Goal: Register for event/course

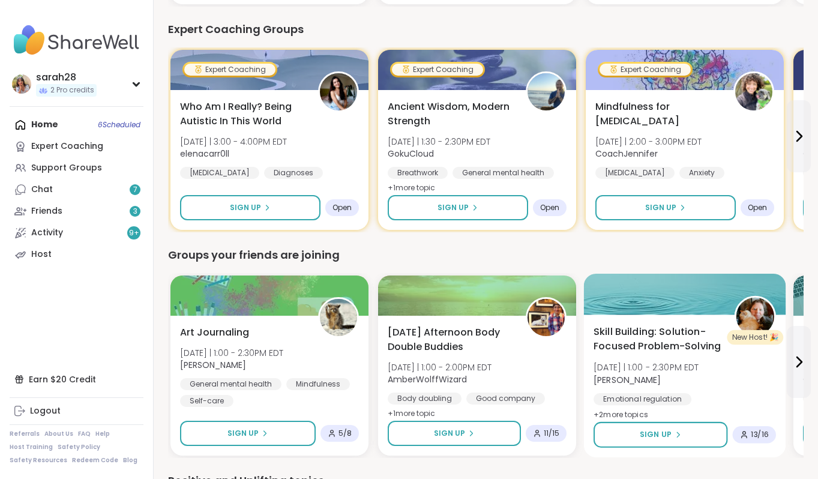
scroll to position [835, 0]
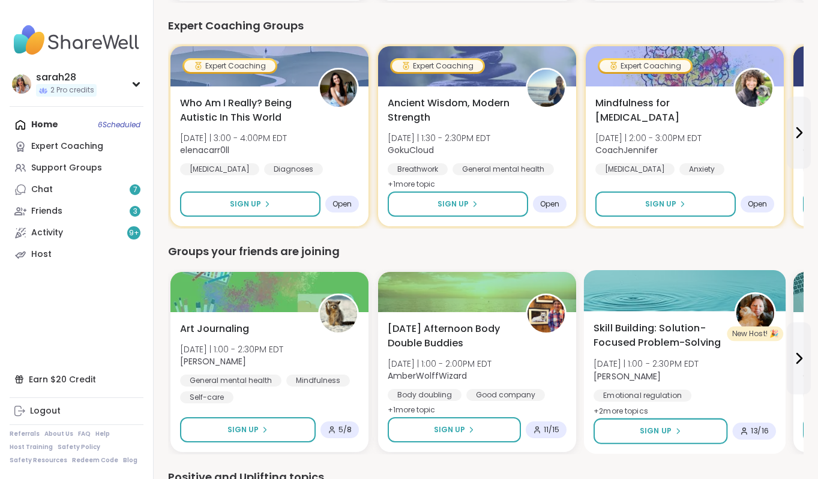
click at [740, 341] on div "Skill Building: Solution-Focused Problem-Solving [DATE] | 1:00 - 2:30PM EDT [PE…" at bounding box center [685, 378] width 182 height 115
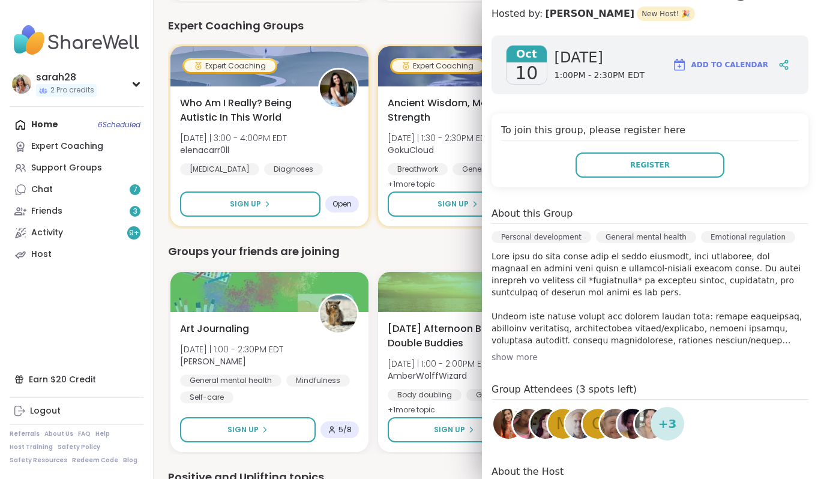
scroll to position [162, 0]
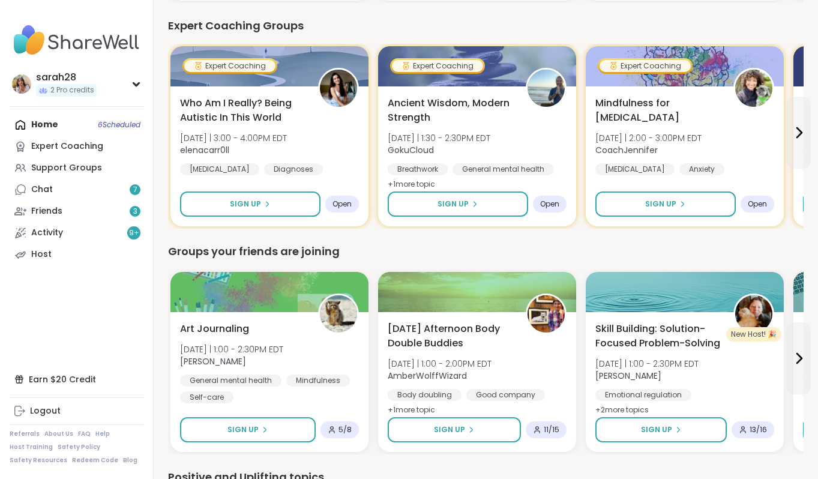
click at [450, 252] on div "Groups your friends are joining" at bounding box center [486, 251] width 636 height 17
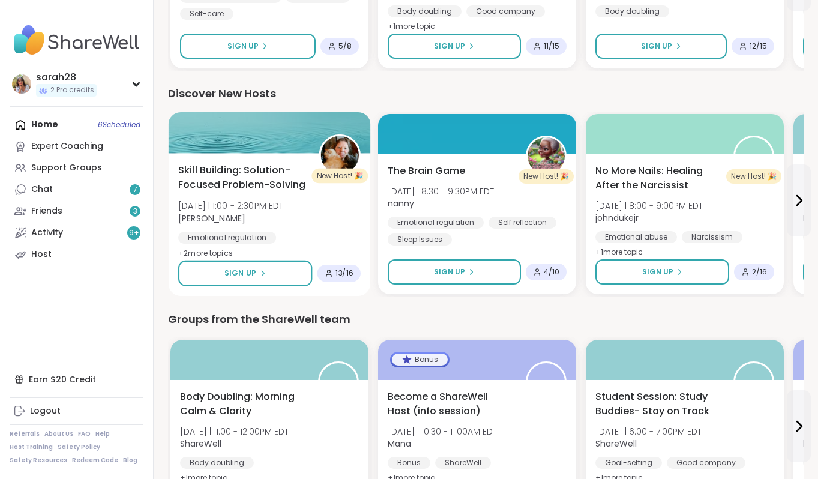
scroll to position [1539, 0]
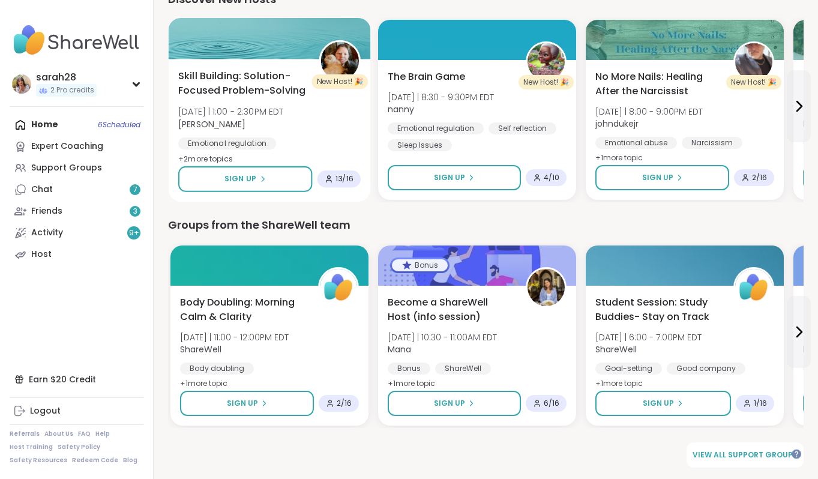
click at [354, 68] on img at bounding box center [340, 61] width 38 height 38
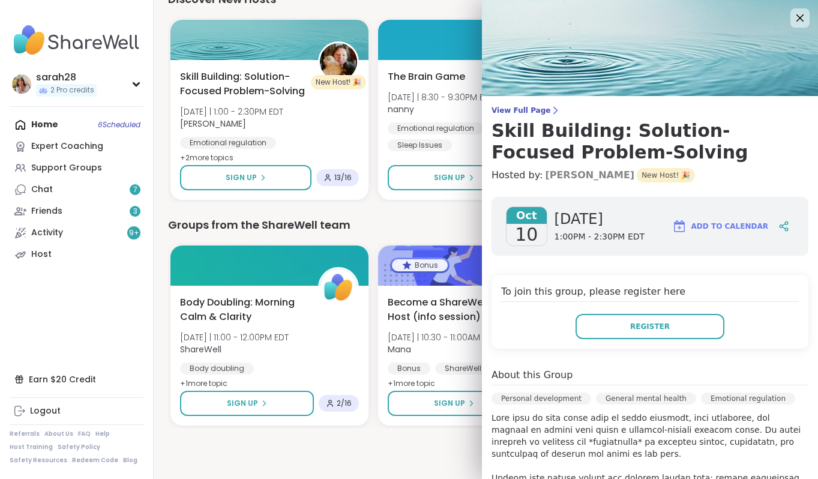
click at [560, 180] on link "[PERSON_NAME]" at bounding box center [589, 175] width 89 height 14
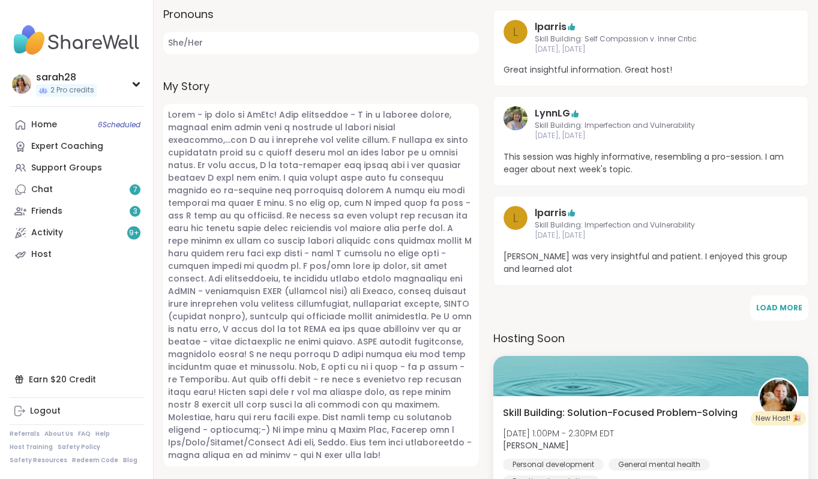
scroll to position [582, 0]
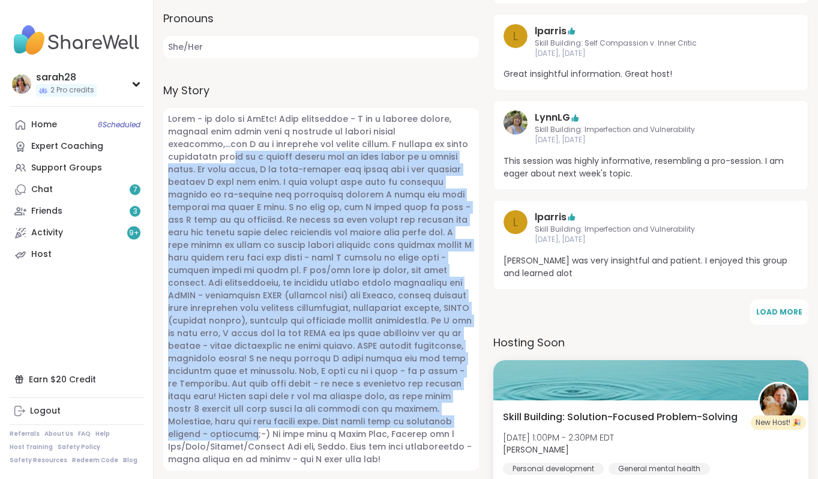
drag, startPoint x: 438, startPoint y: 115, endPoint x: 248, endPoint y: 391, distance: 335.1
type textarea "**********"
click at [248, 391] on span at bounding box center [321, 289] width 316 height 363
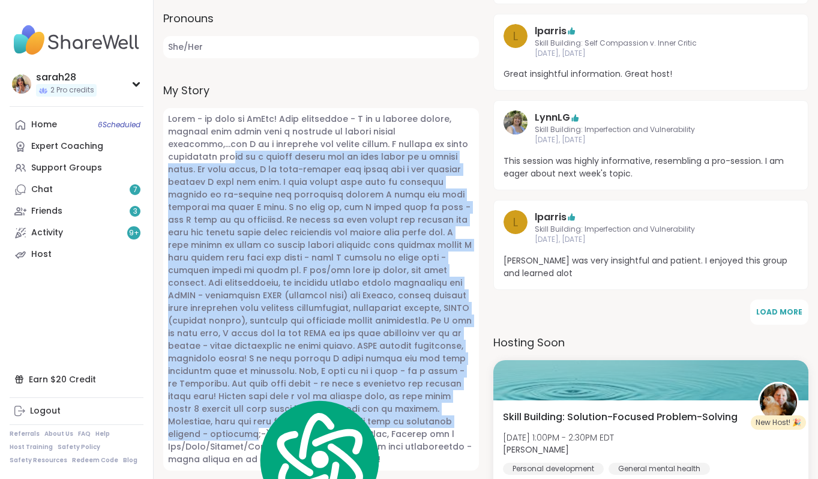
click at [248, 391] on span at bounding box center [321, 289] width 316 height 363
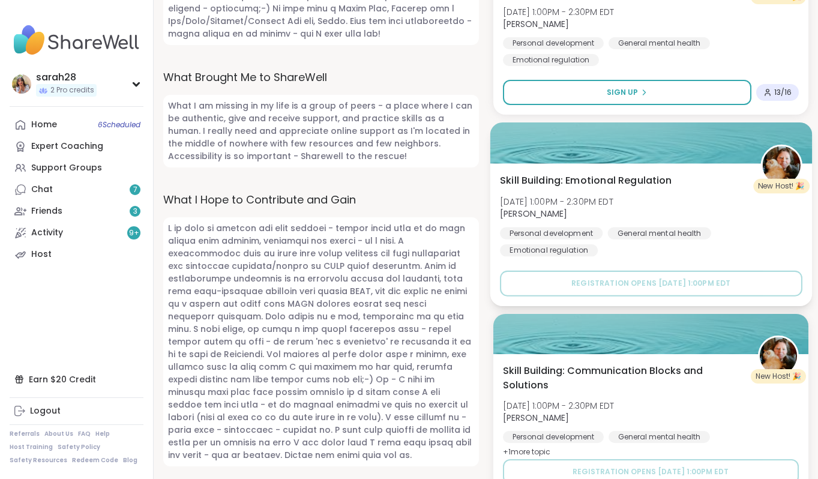
scroll to position [1004, 0]
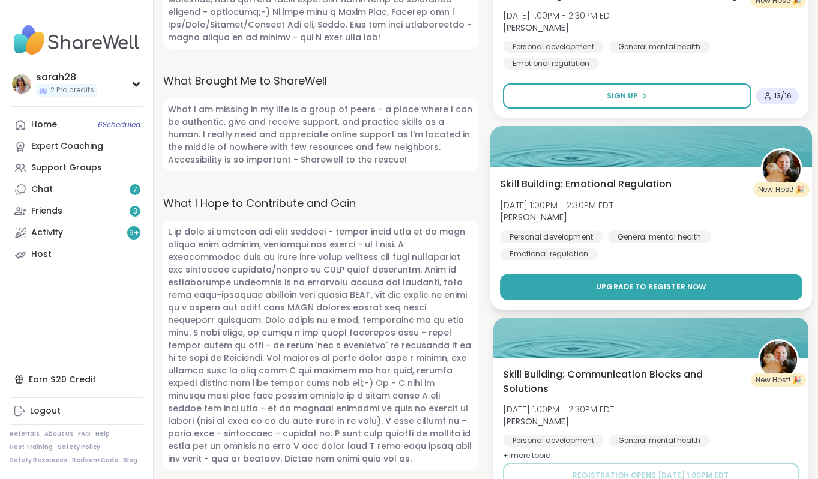
click at [631, 274] on button "Upgrade to register now" at bounding box center [651, 287] width 302 height 26
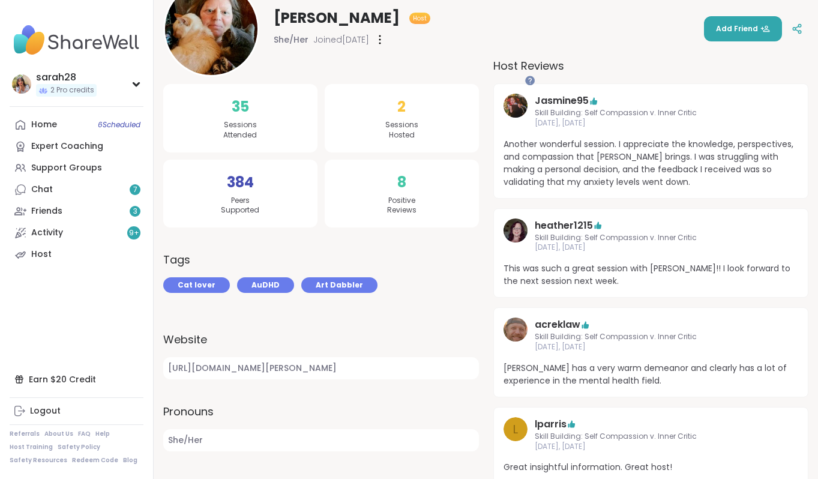
scroll to position [0, 0]
